Goal: Browse casually: Explore the website without a specific task or goal

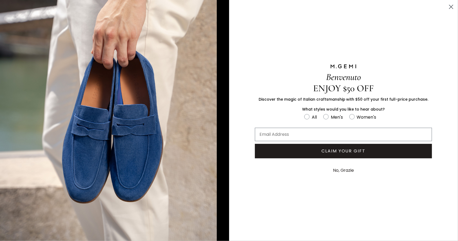
click at [451, 7] on icon "Close dialog" at bounding box center [451, 7] width 4 height 4
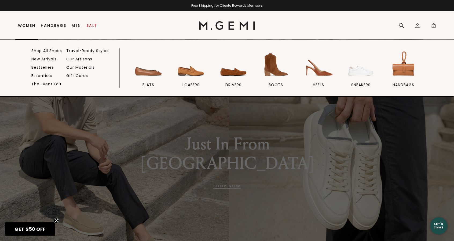
click at [32, 26] on link "Women" at bounding box center [26, 25] width 17 height 4
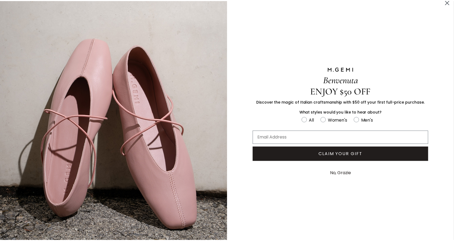
scroll to position [13, 0]
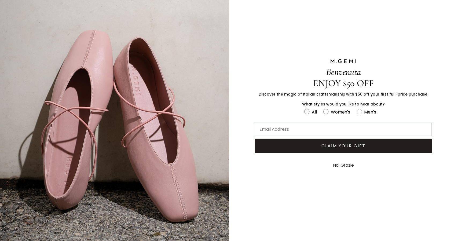
click at [342, 164] on button "No, Grazie" at bounding box center [343, 165] width 27 height 13
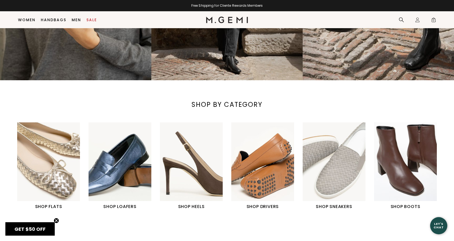
scroll to position [150, 0]
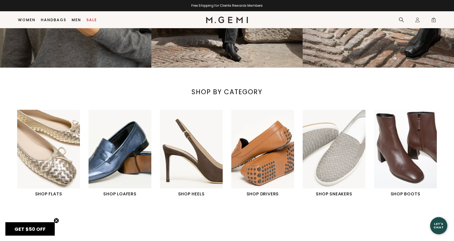
click at [413, 169] on img "6 / 6" at bounding box center [405, 149] width 63 height 79
click at [413, 172] on img "6 / 6" at bounding box center [405, 149] width 63 height 79
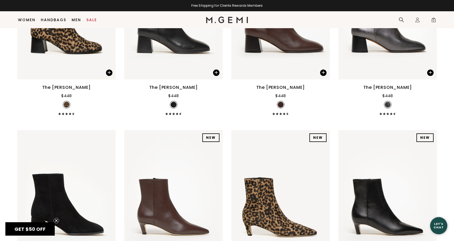
scroll to position [257, 0]
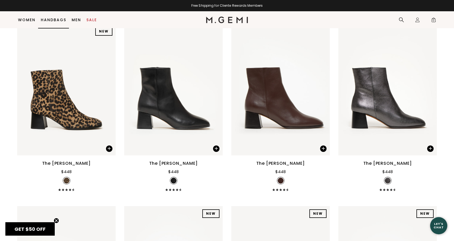
click at [52, 19] on link "Handbags" at bounding box center [53, 20] width 25 height 4
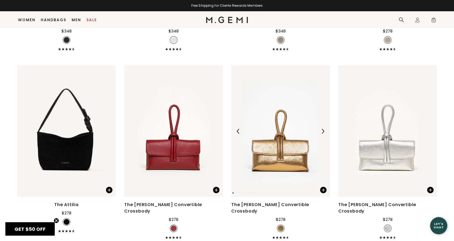
scroll to position [1143, 0]
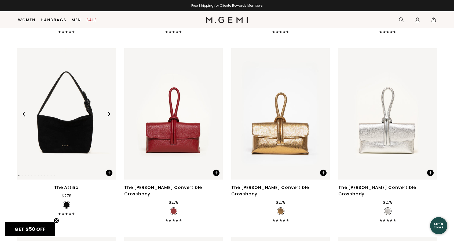
click at [108, 114] on img at bounding box center [108, 114] width 5 height 5
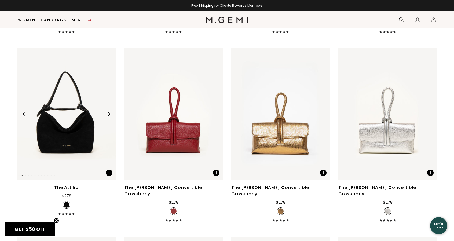
click at [108, 114] on img at bounding box center [108, 114] width 5 height 5
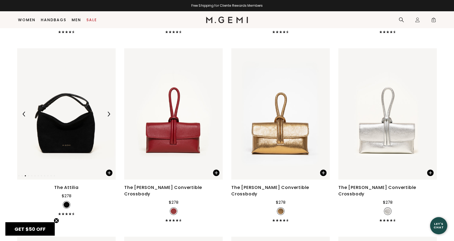
click at [108, 114] on img at bounding box center [108, 114] width 5 height 5
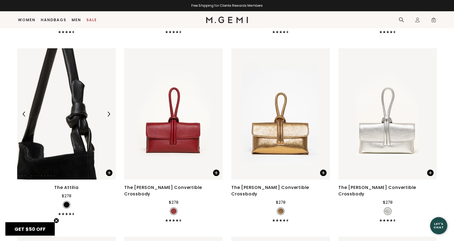
click at [108, 114] on img at bounding box center [108, 114] width 5 height 5
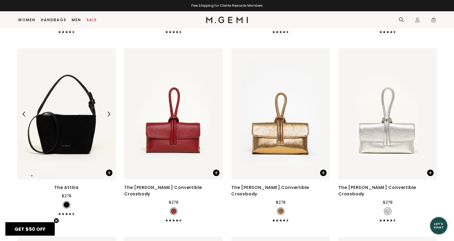
click at [108, 114] on img at bounding box center [108, 114] width 5 height 5
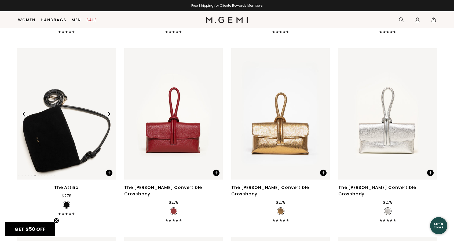
click at [108, 114] on img at bounding box center [108, 114] width 5 height 5
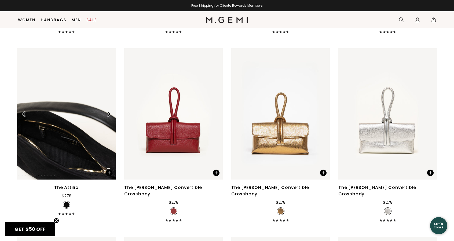
click at [108, 115] on img at bounding box center [108, 114] width 5 height 5
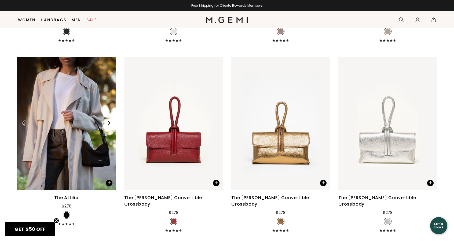
click at [109, 115] on div "Close dialog Still Looking? Unlock $50 Off Enjoy a gift from us on your first f…" at bounding box center [227, 120] width 454 height 241
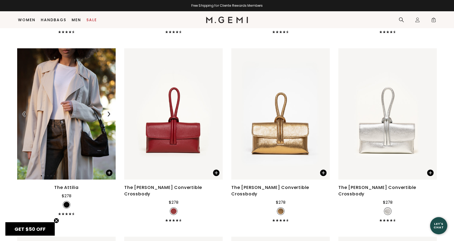
click at [109, 115] on img at bounding box center [108, 114] width 5 height 5
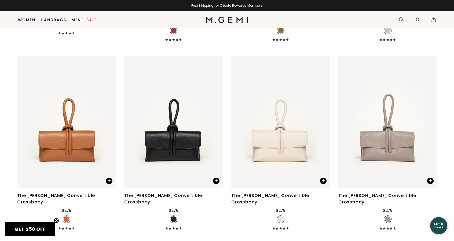
scroll to position [1330, 0]
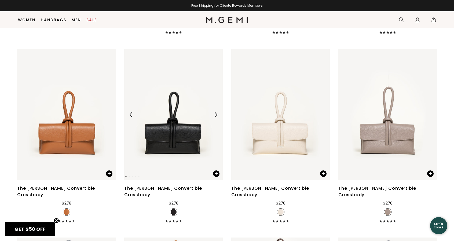
click at [216, 112] on img at bounding box center [215, 114] width 5 height 5
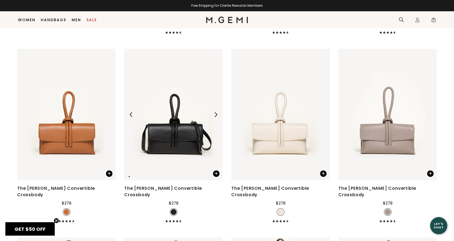
click at [216, 112] on img at bounding box center [215, 114] width 5 height 5
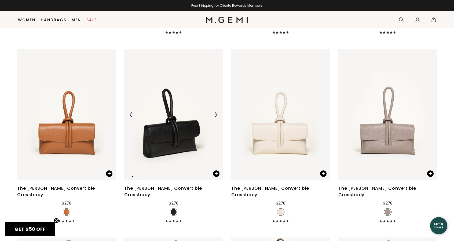
click at [216, 112] on img at bounding box center [215, 114] width 5 height 5
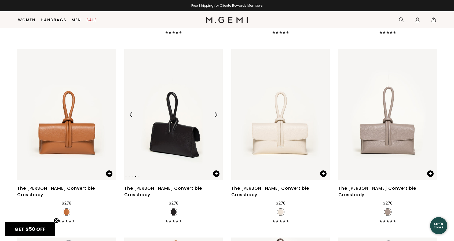
click at [216, 112] on img at bounding box center [215, 114] width 5 height 5
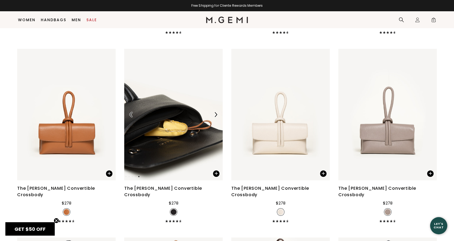
click at [216, 112] on img at bounding box center [215, 114] width 5 height 5
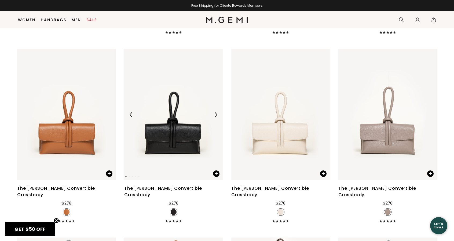
click at [216, 112] on img at bounding box center [215, 114] width 5 height 5
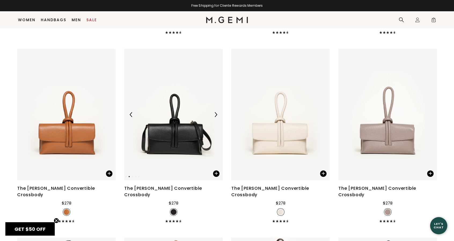
click at [216, 112] on img at bounding box center [215, 114] width 5 height 5
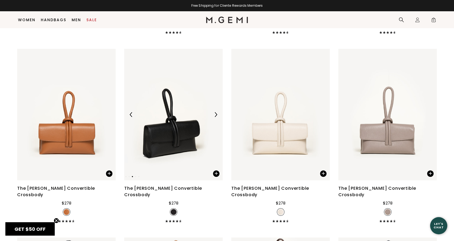
click at [216, 112] on img at bounding box center [215, 114] width 5 height 5
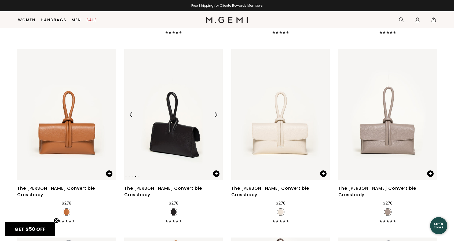
click at [216, 112] on img at bounding box center [215, 114] width 5 height 5
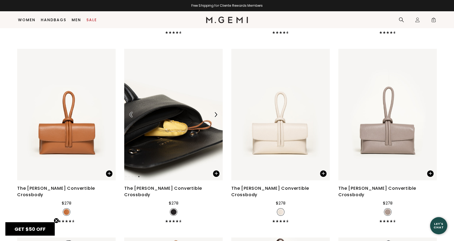
click at [216, 112] on img at bounding box center [215, 114] width 5 height 5
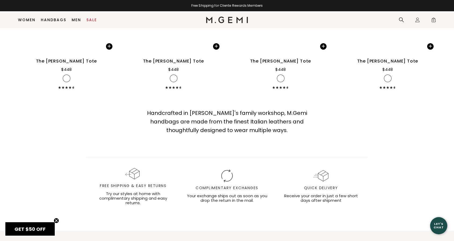
scroll to position [2055, 0]
